Goal: Check status

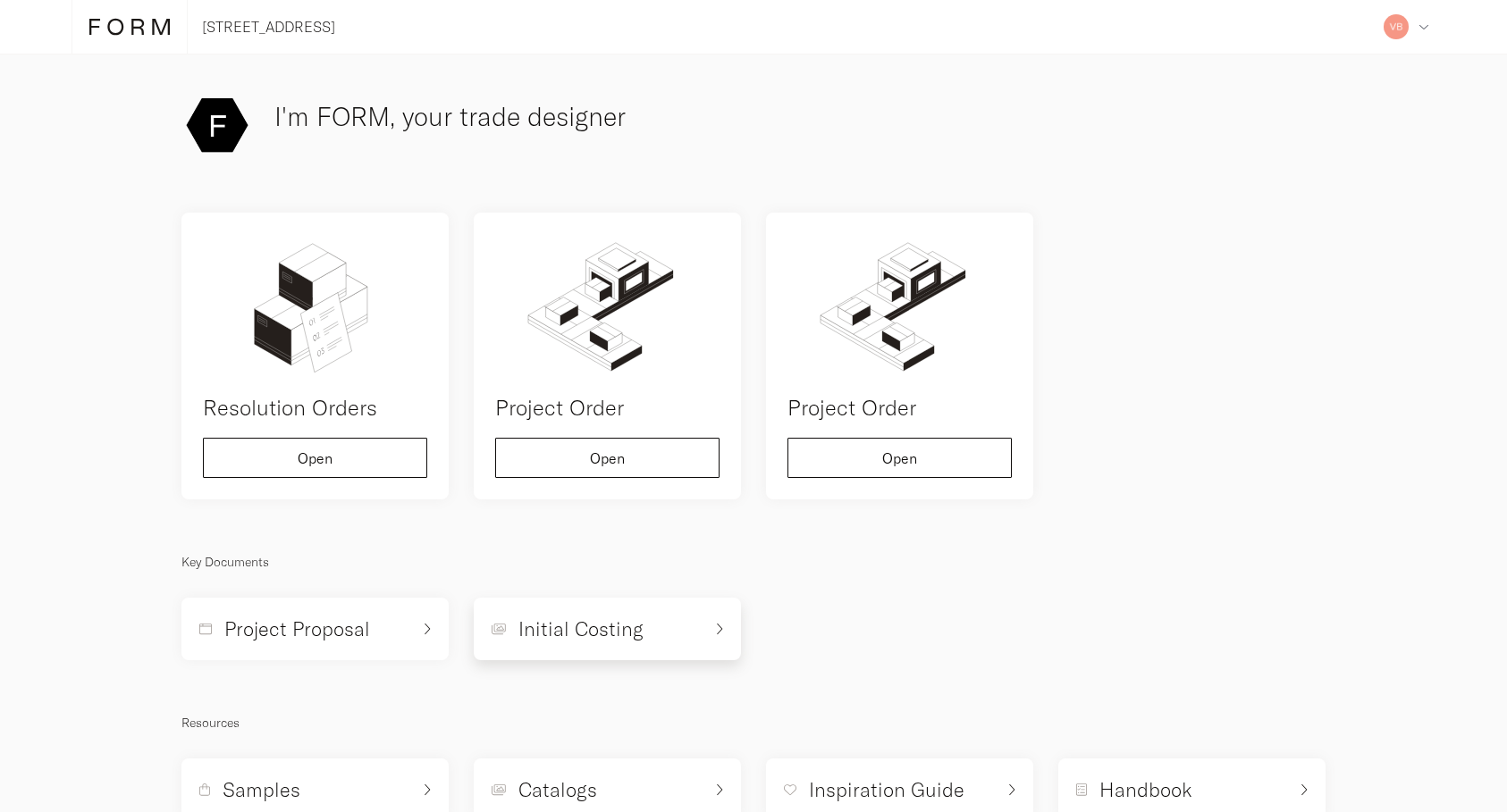
scroll to position [54, 0]
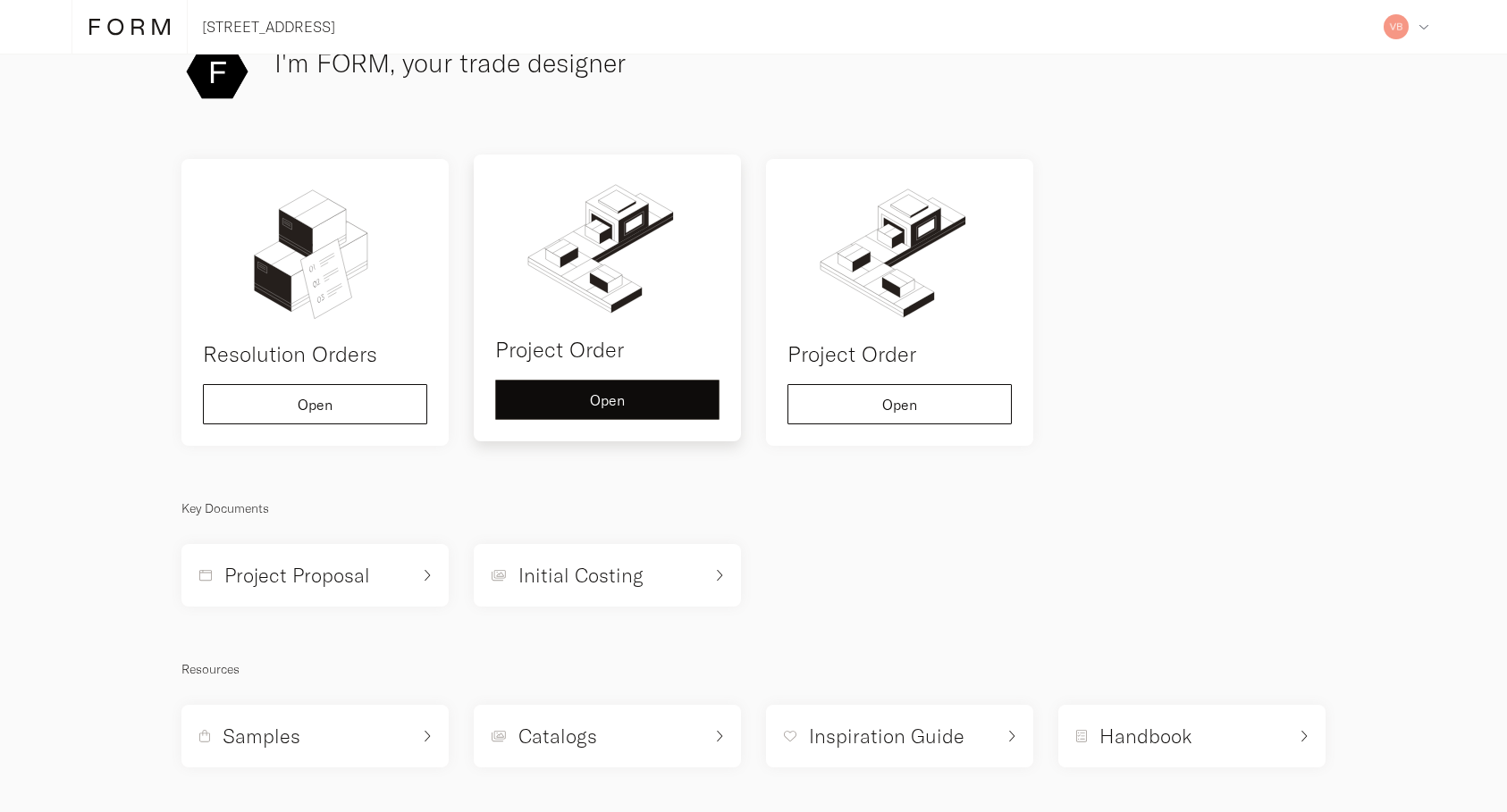
click at [615, 407] on span "Open" at bounding box center [607, 401] width 35 height 14
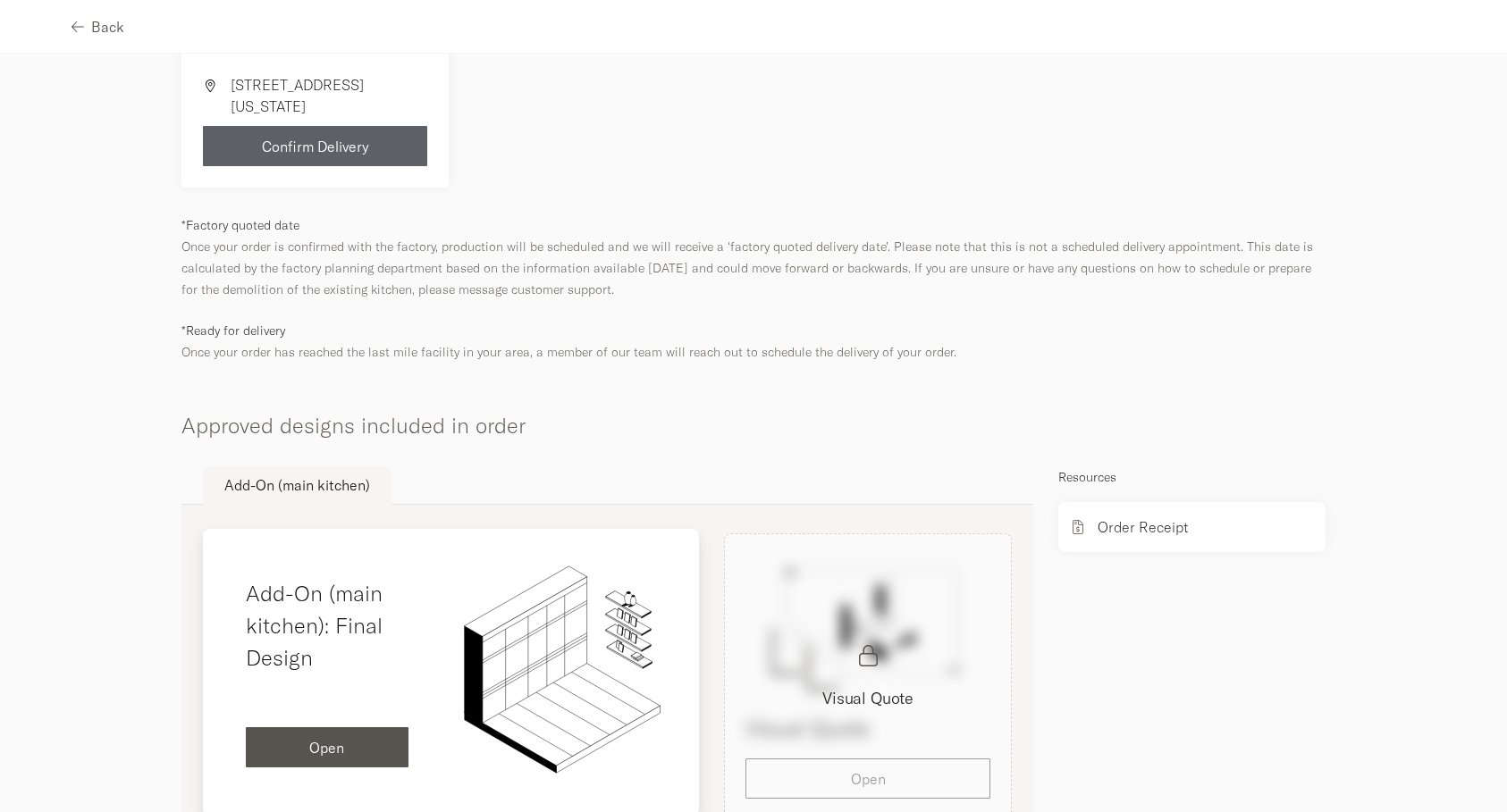
scroll to position [698, 0]
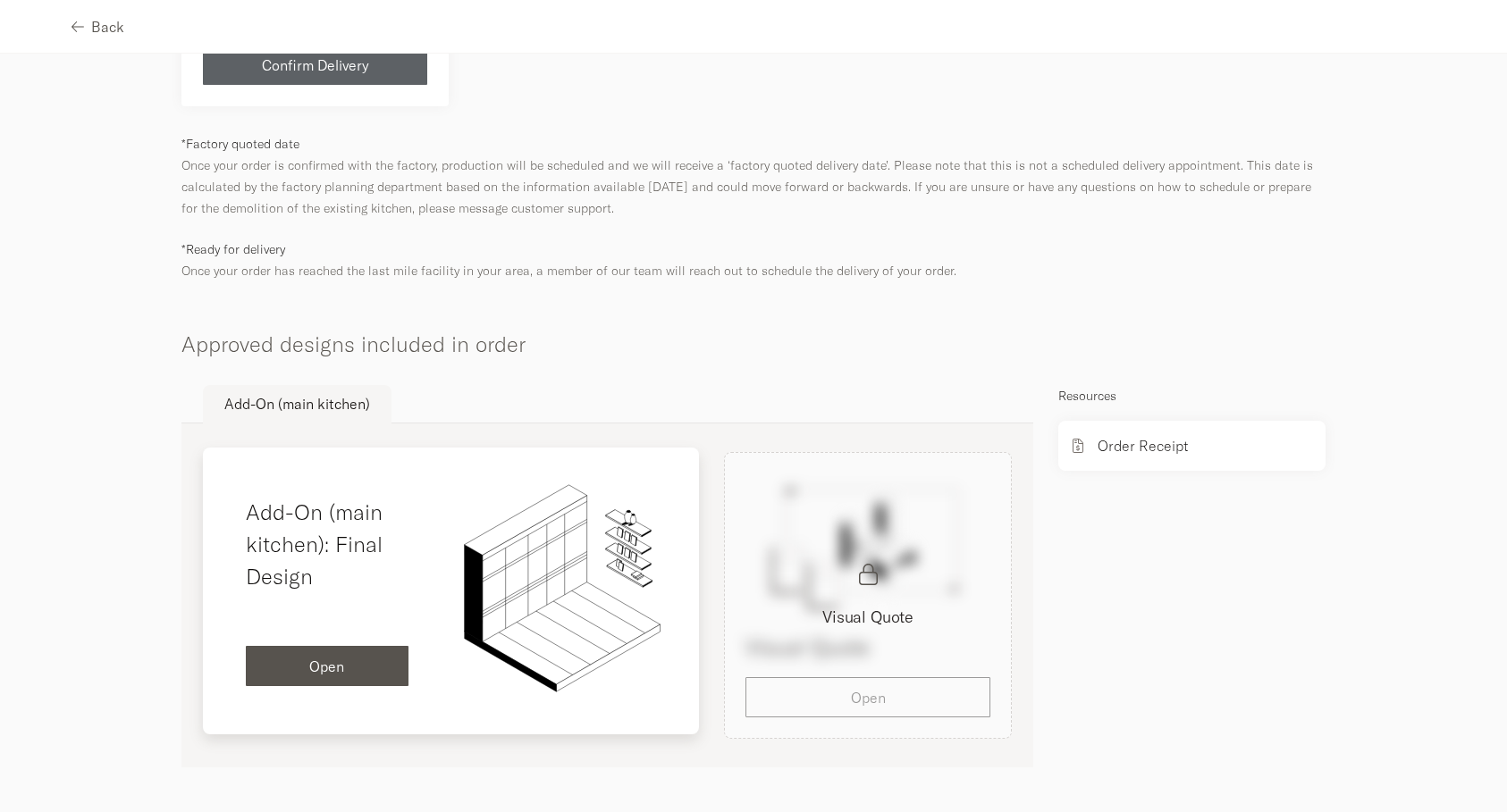
click at [333, 670] on span "Open" at bounding box center [326, 667] width 35 height 14
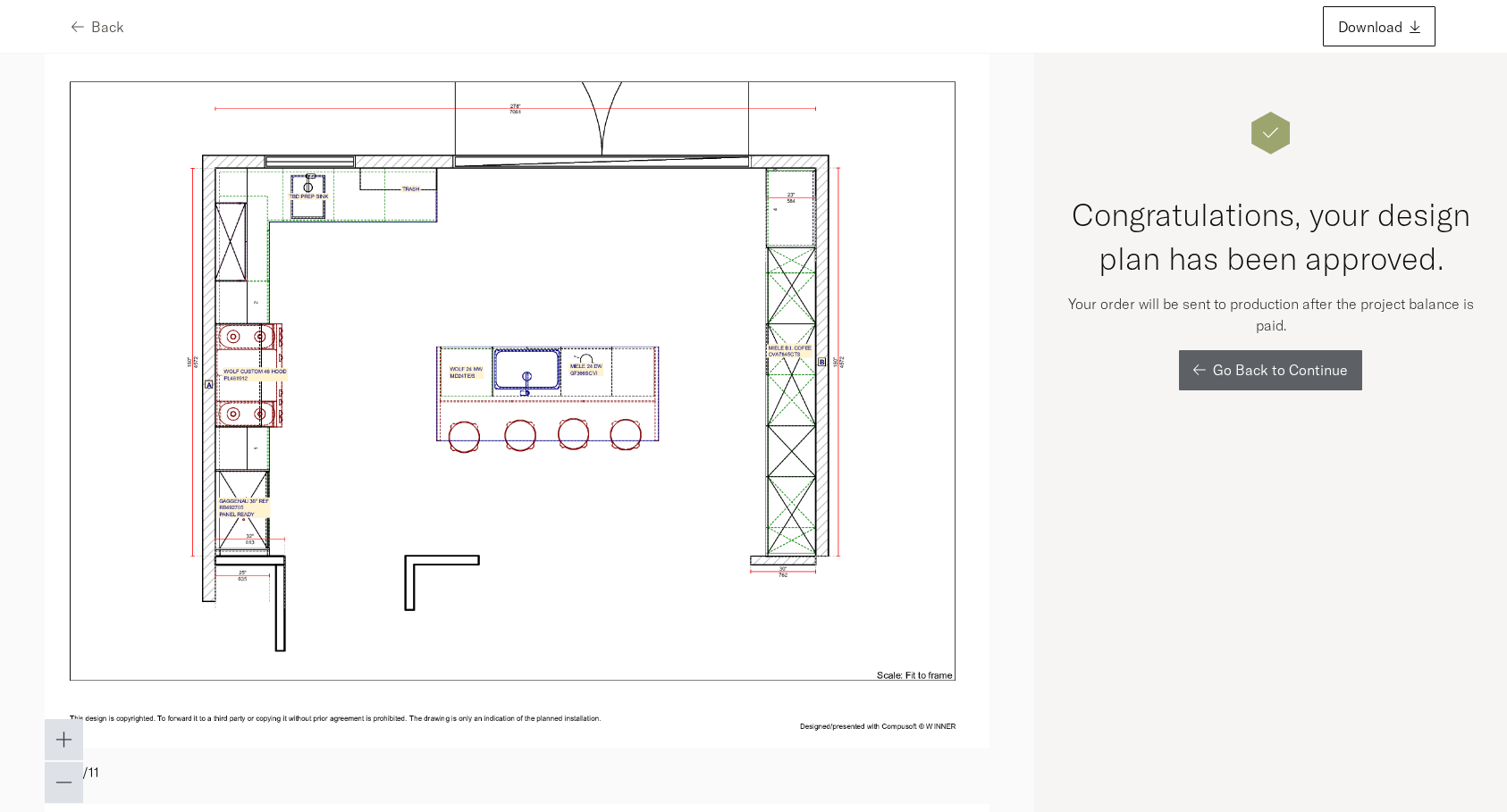
scroll to position [1684, 0]
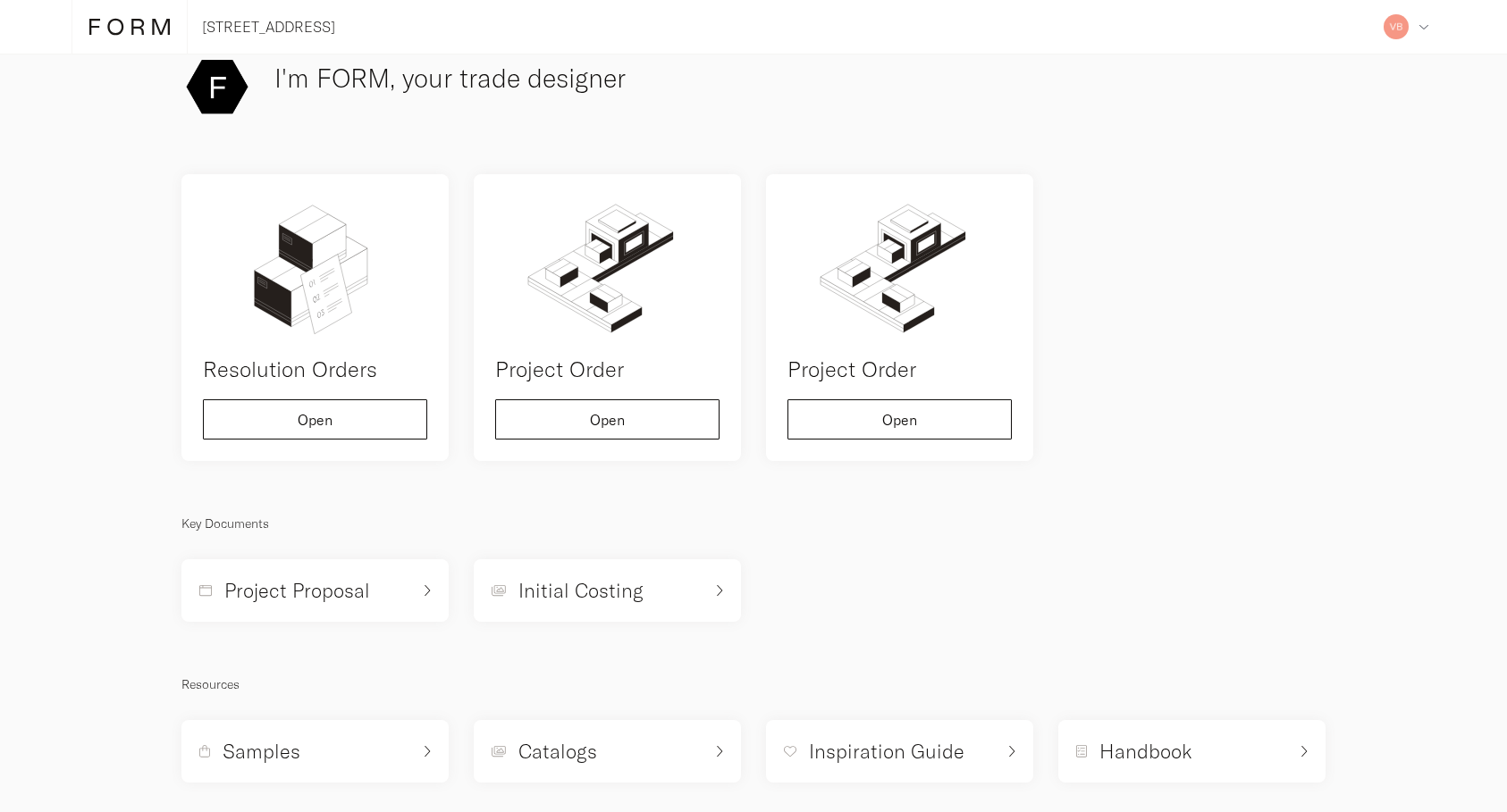
scroll to position [53, 0]
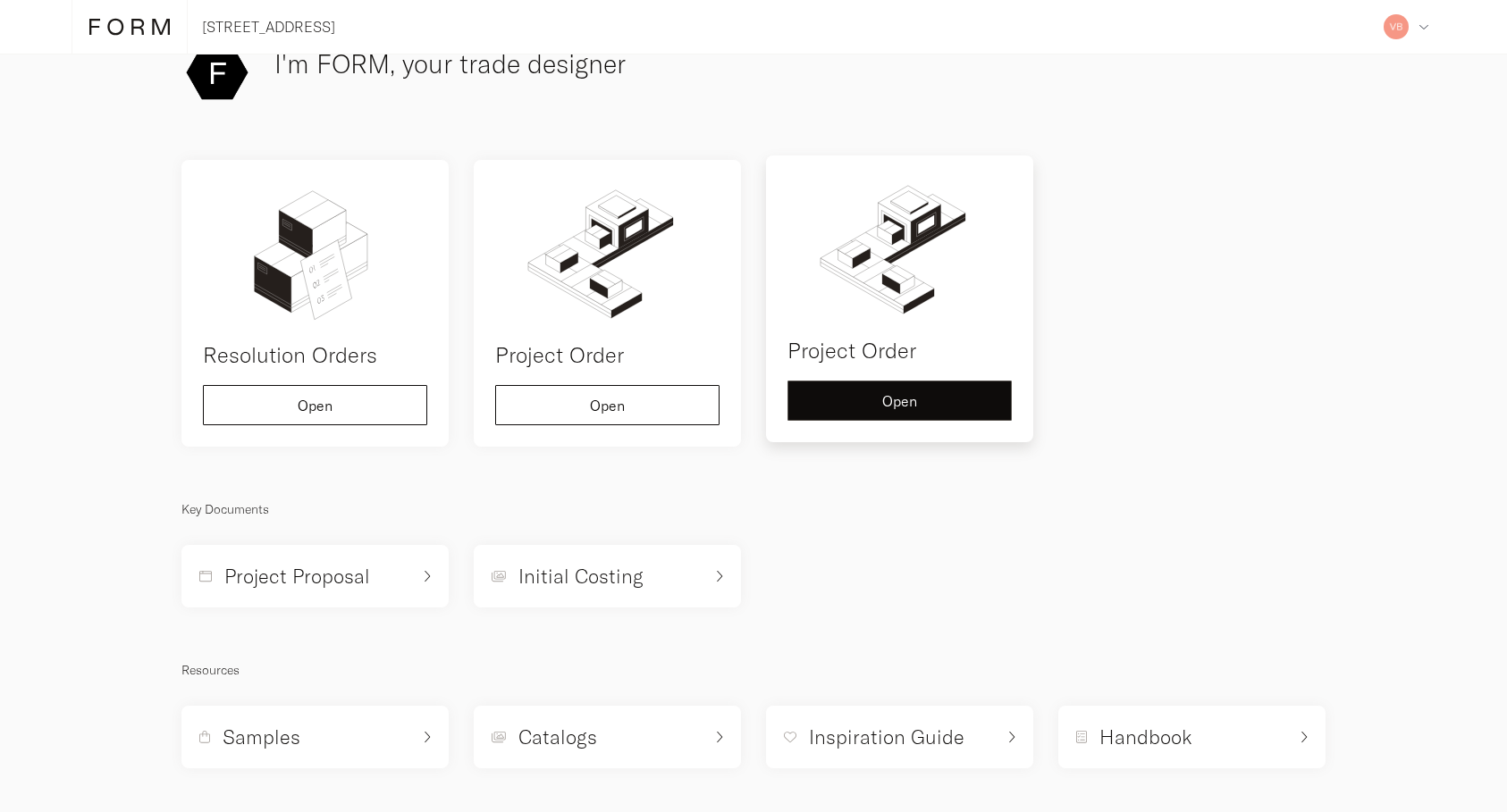
click at [902, 397] on span "Open" at bounding box center [899, 402] width 35 height 14
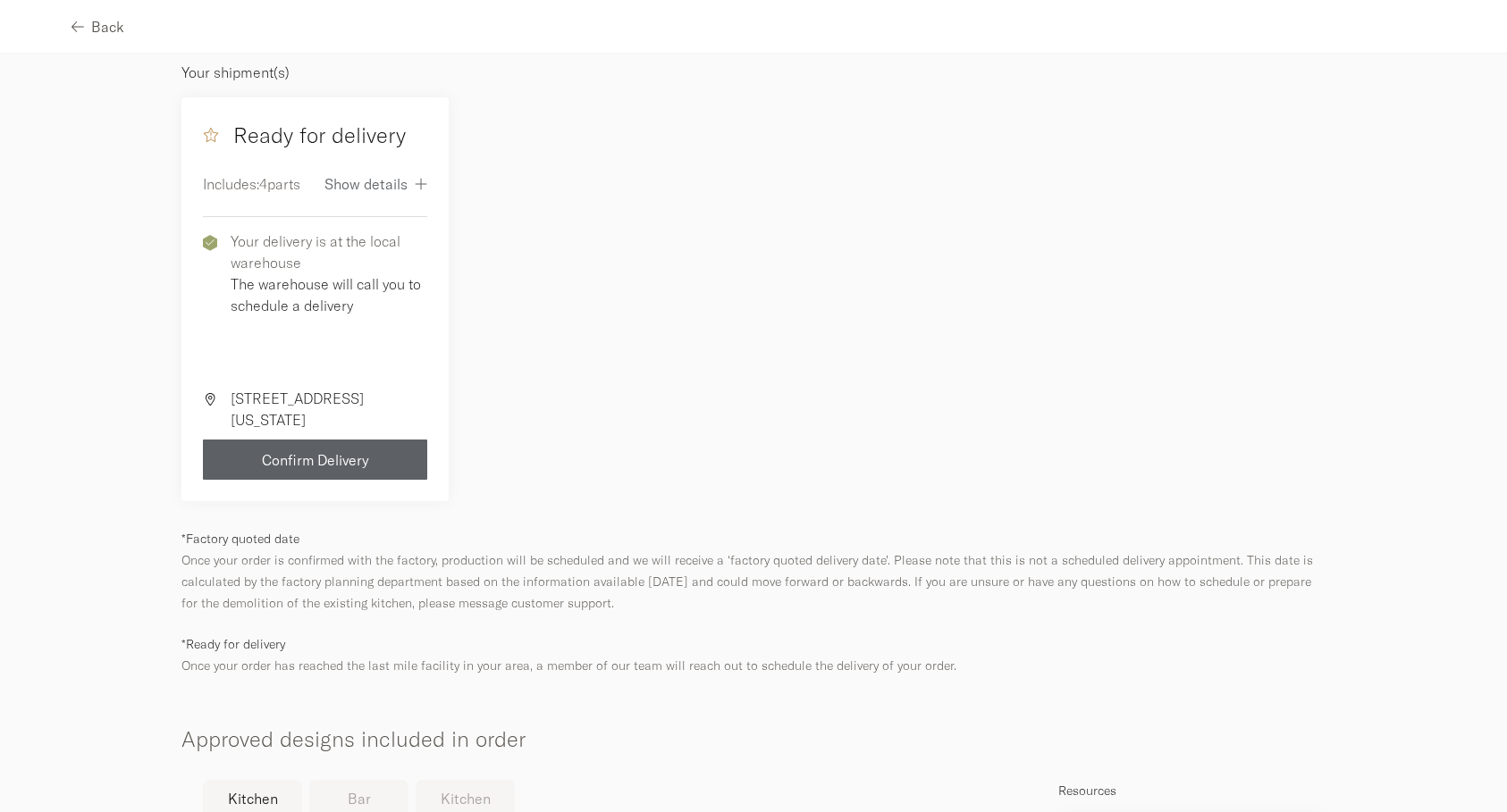
scroll to position [698, 0]
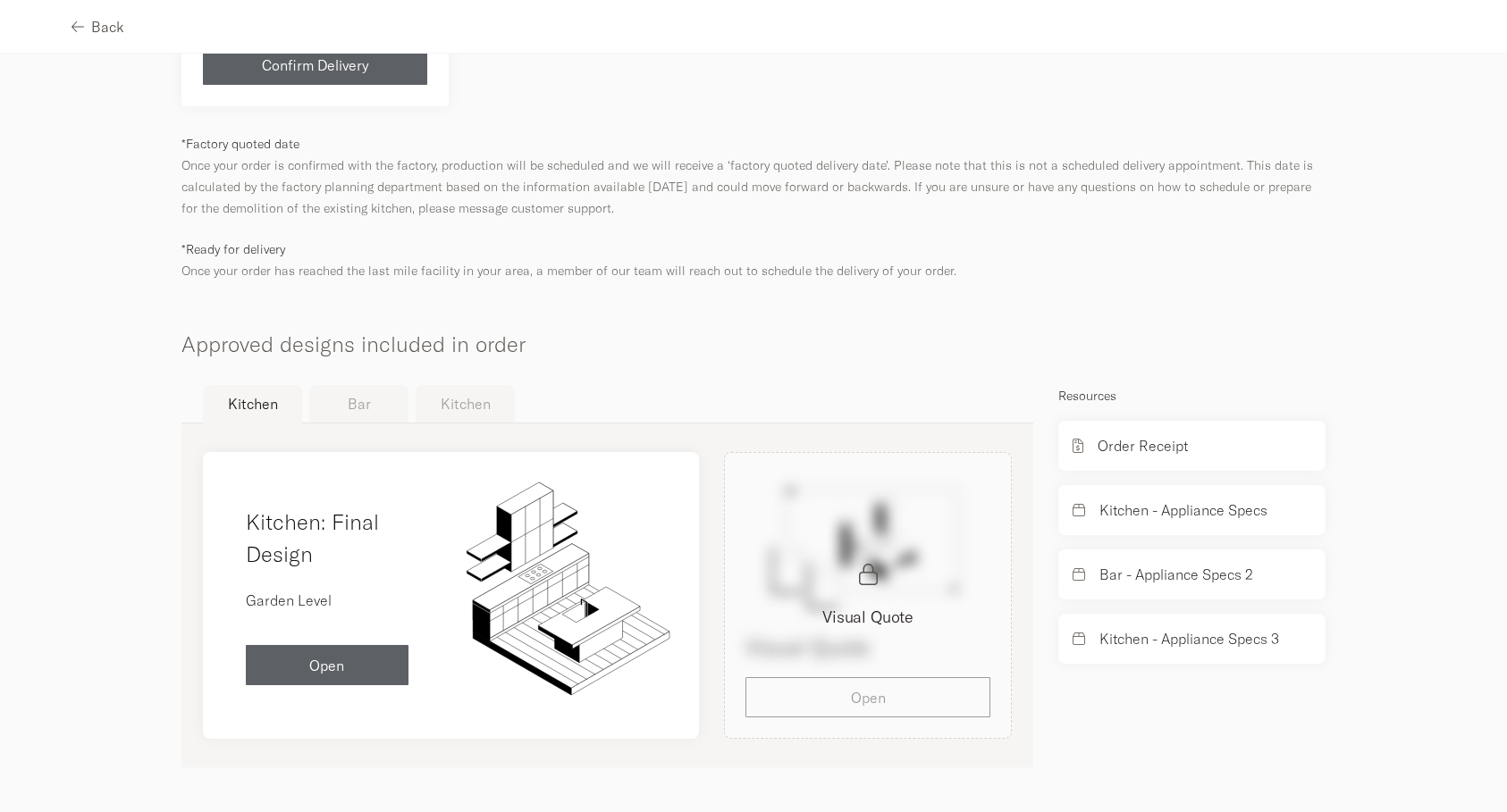
scroll to position [54, 0]
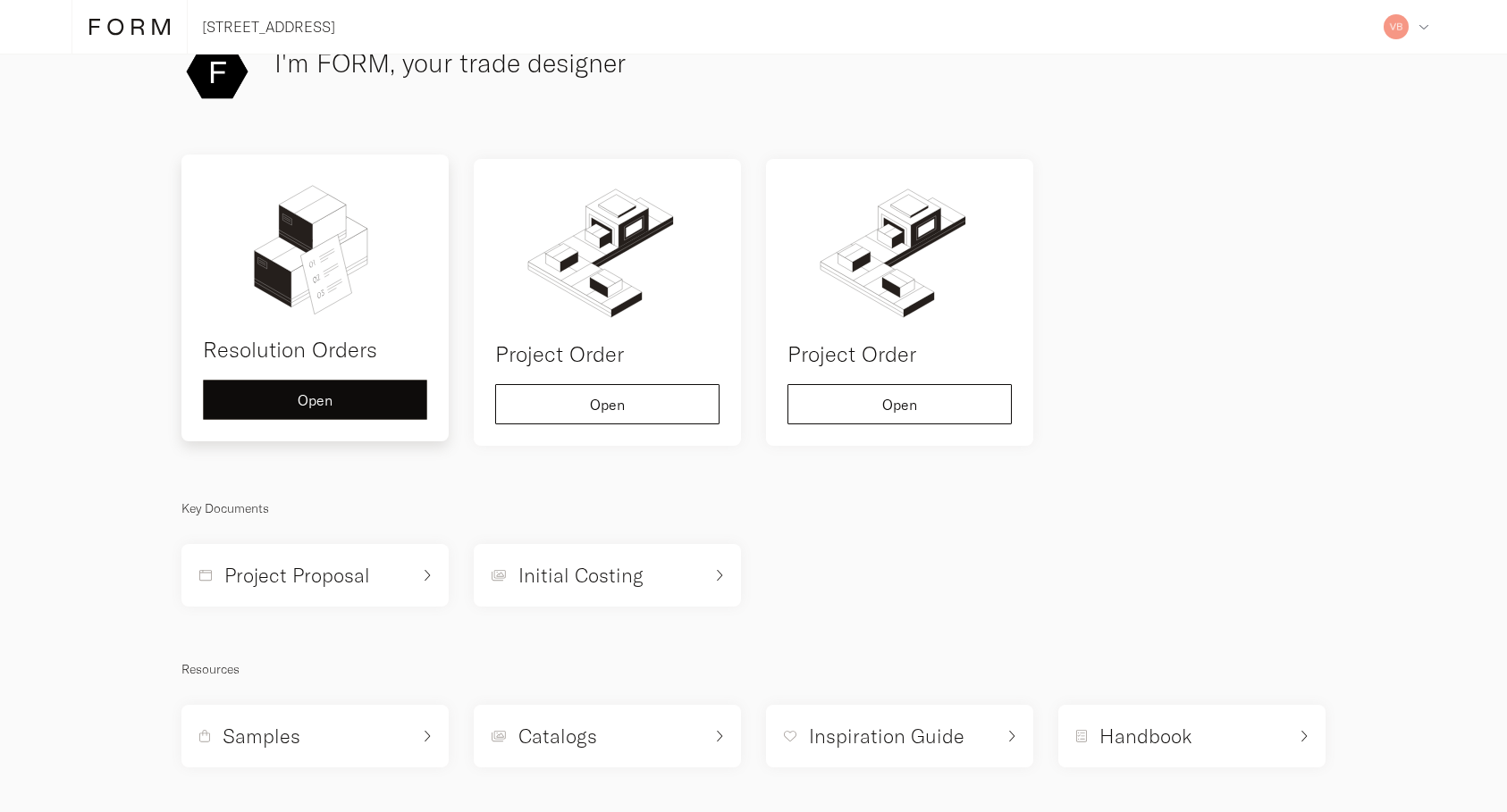
click at [258, 405] on div "Open" at bounding box center [315, 401] width 194 height 14
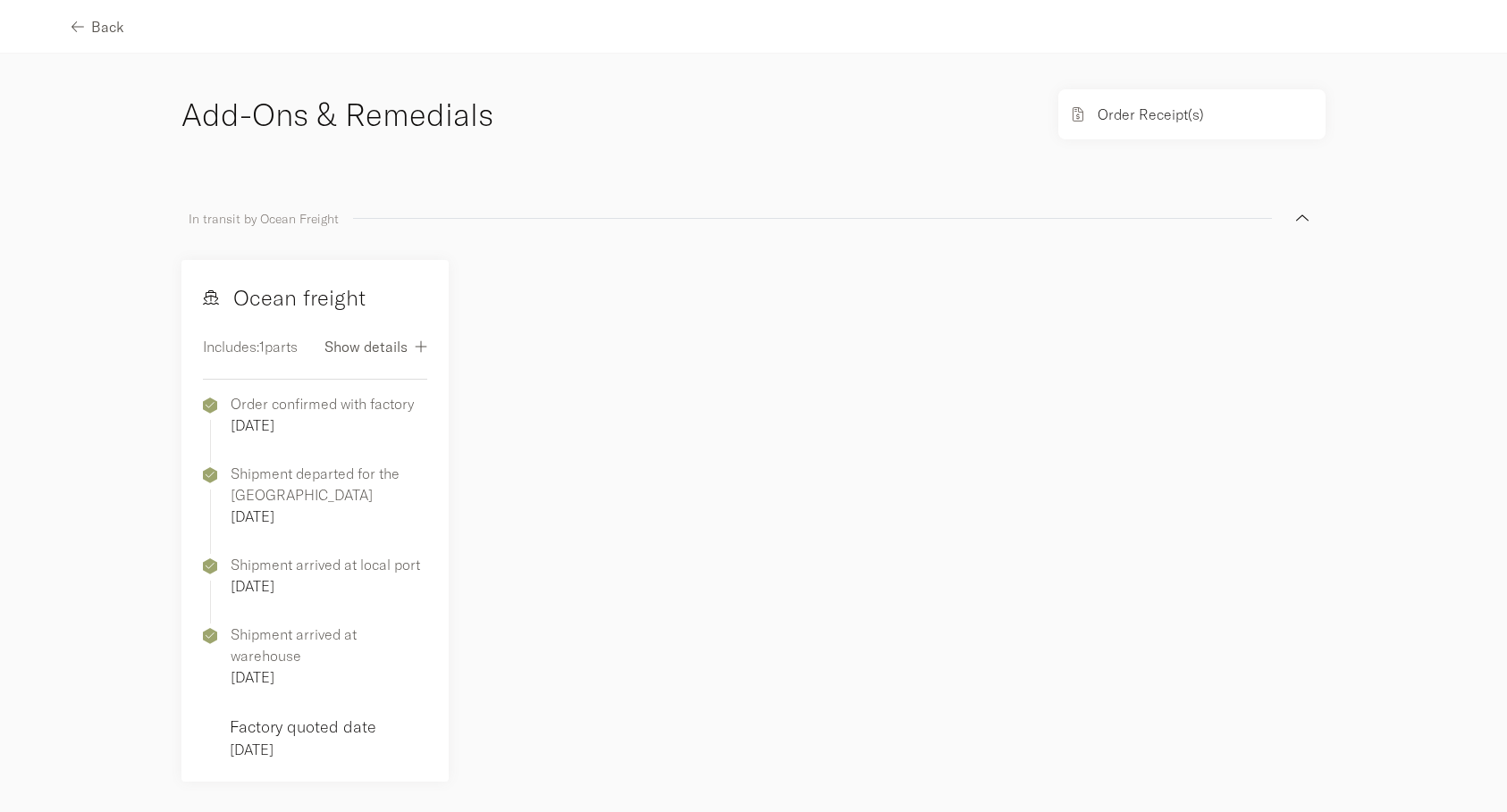
click at [364, 350] on span "Show details" at bounding box center [366, 347] width 83 height 14
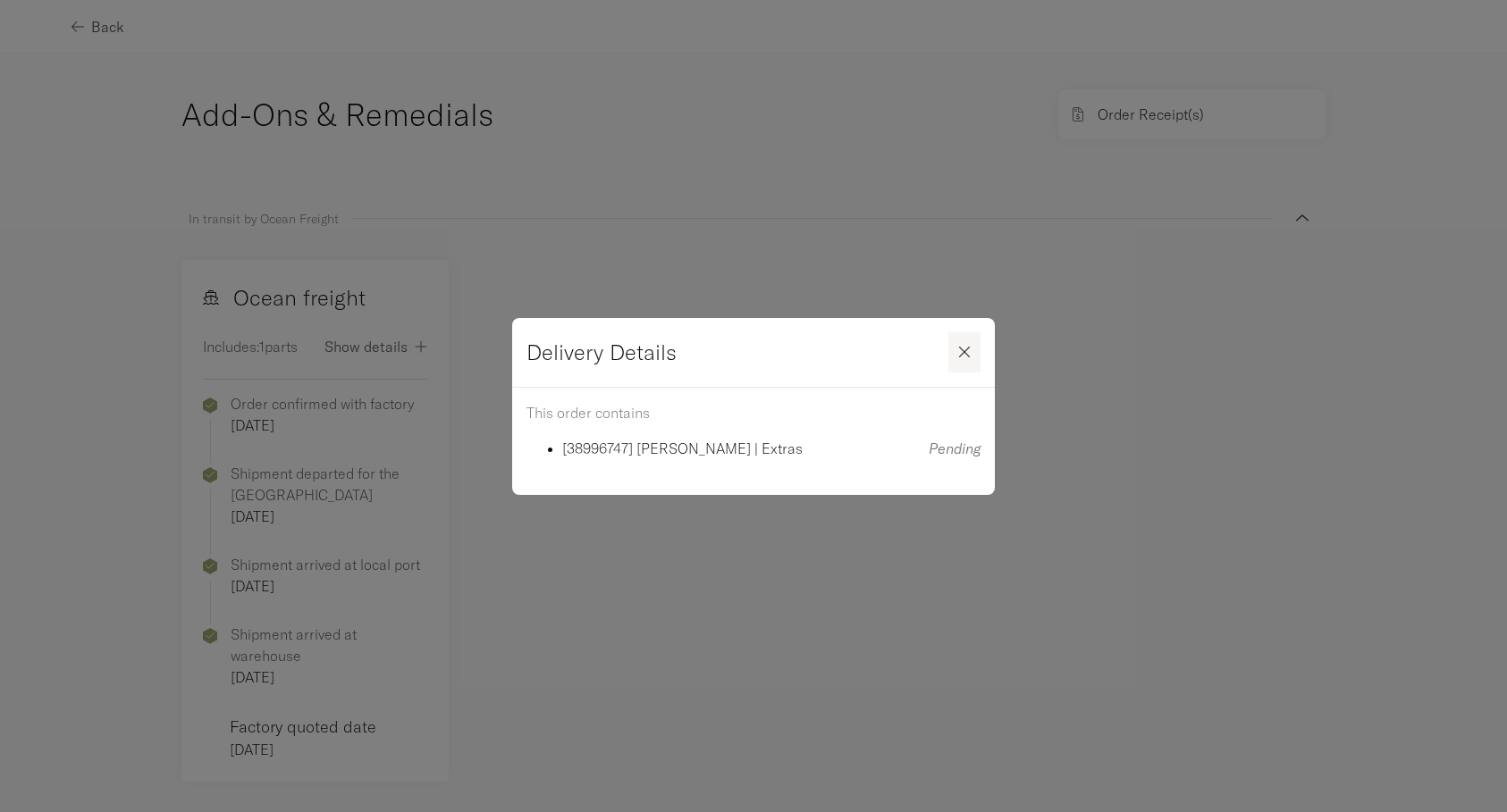
click at [970, 351] on div "button" at bounding box center [964, 352] width 32 height 14
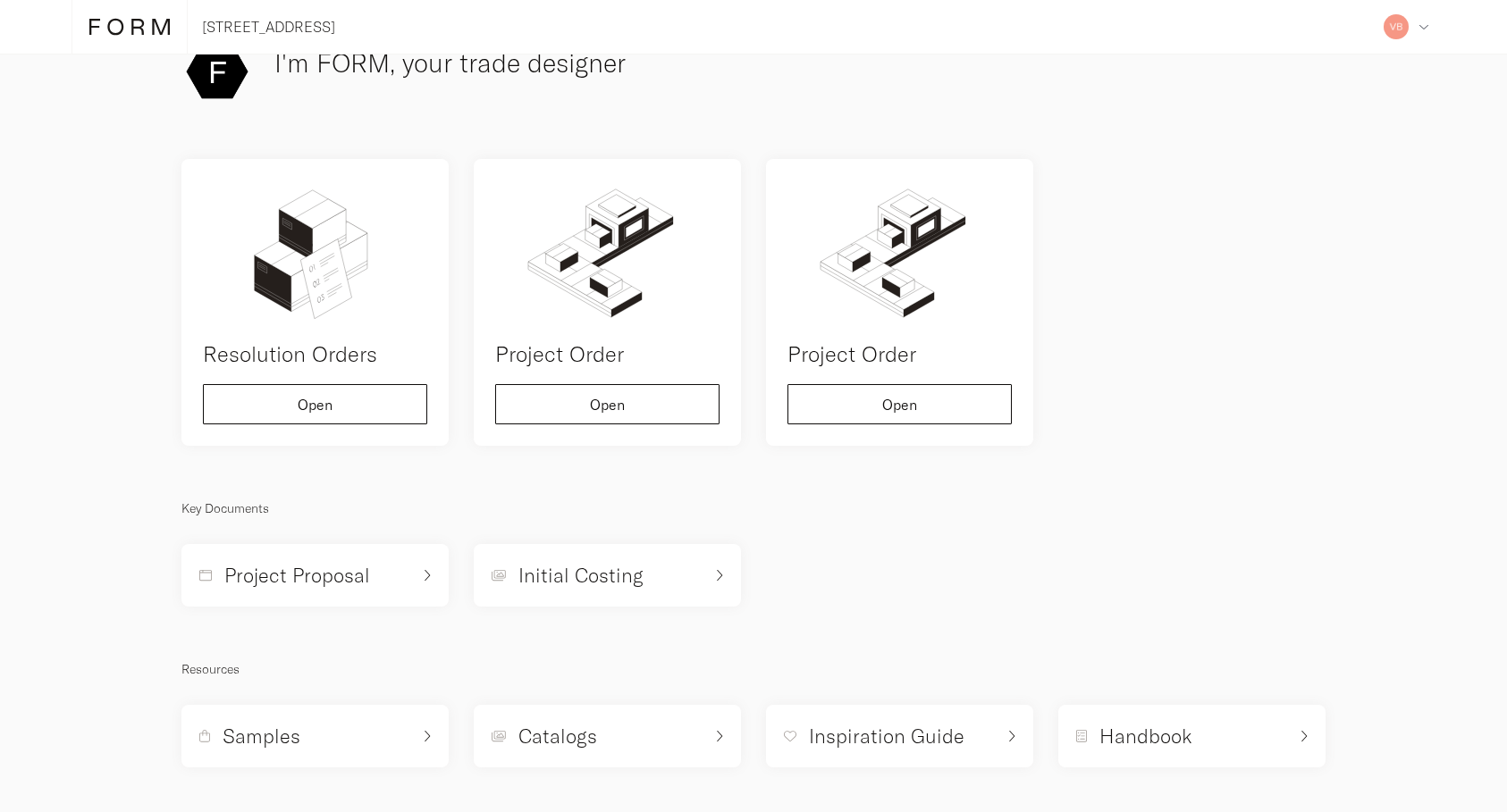
scroll to position [54, 0]
